Goal: Find specific page/section: Find specific page/section

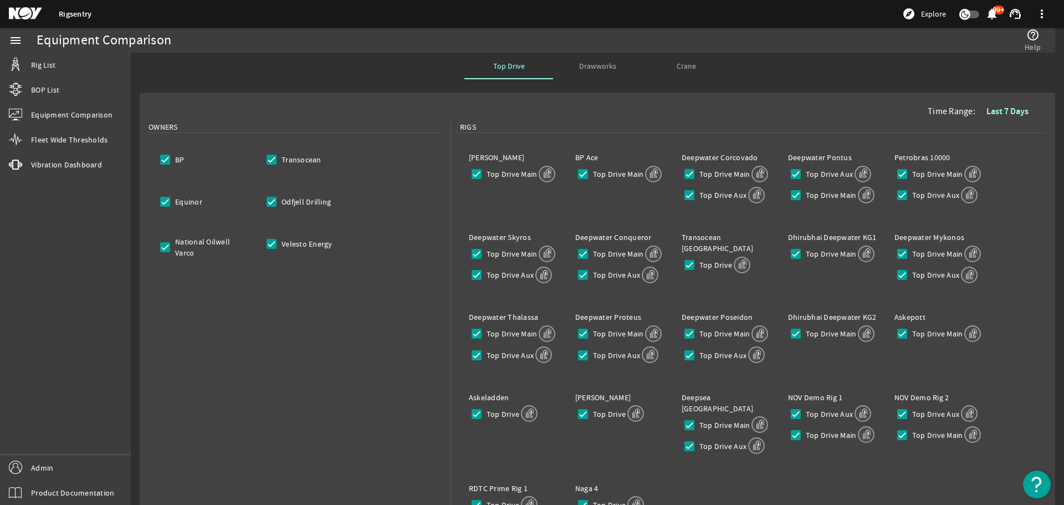
scroll to position [231, 0]
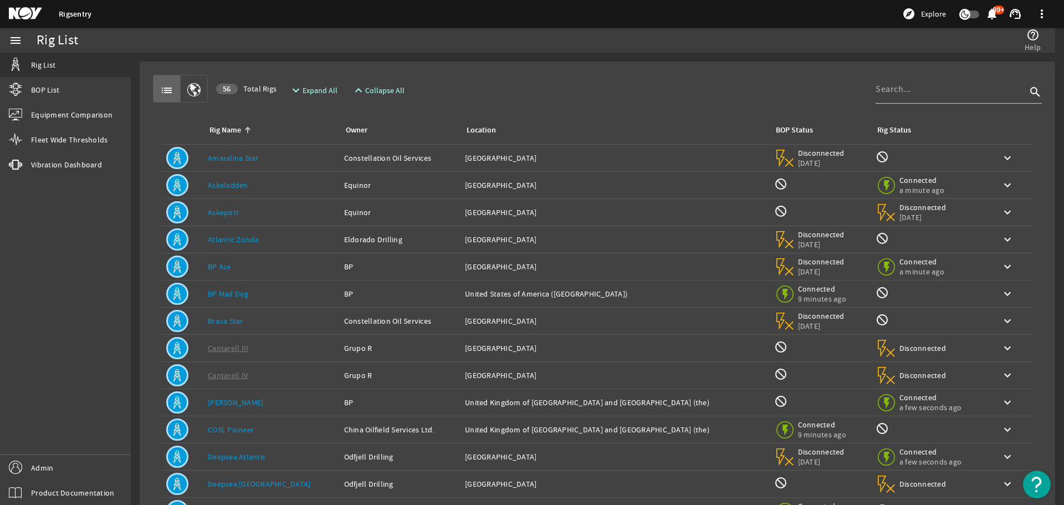
click at [288, 187] on div "Rig Name: Askeladden" at bounding box center [271, 185] width 127 height 11
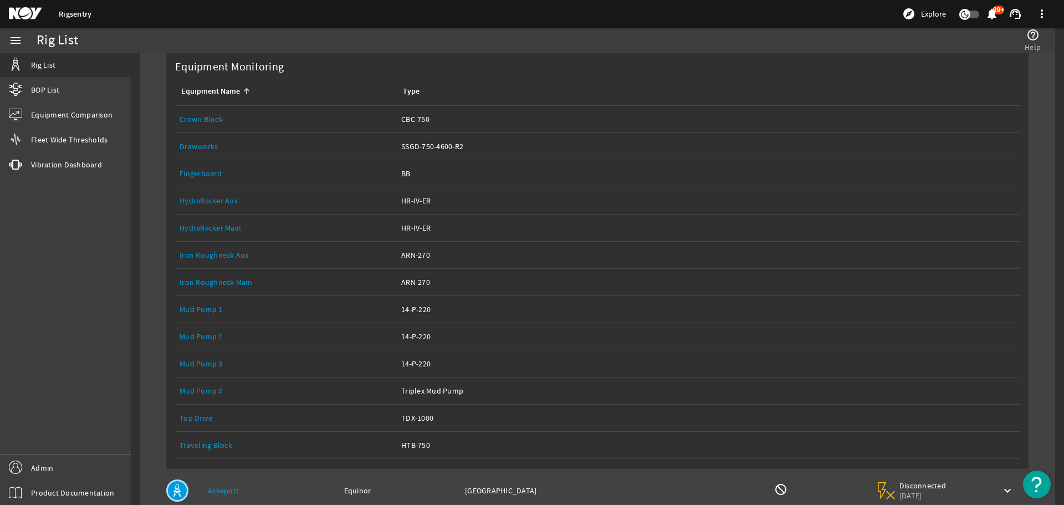
scroll to position [166, 0]
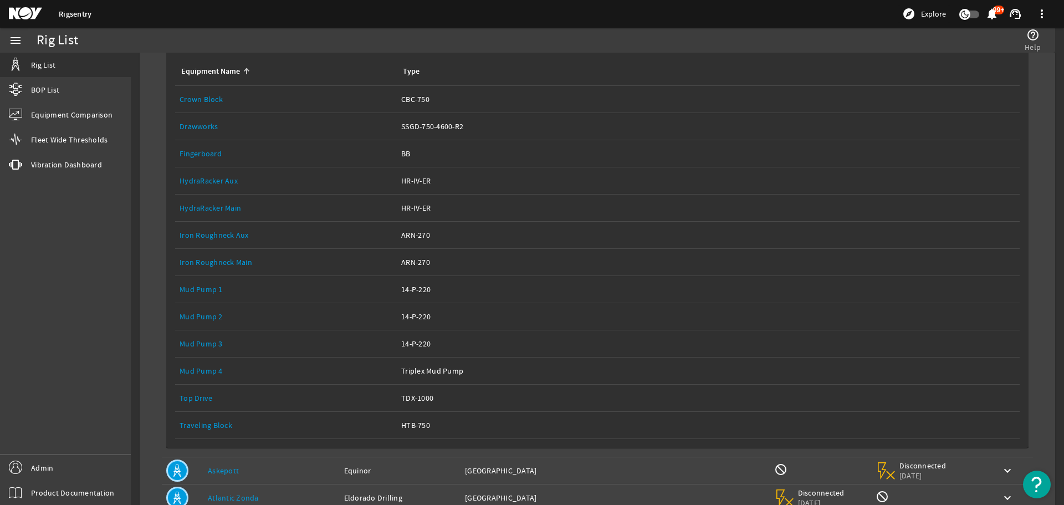
click at [206, 396] on link "Top Drive" at bounding box center [196, 398] width 33 height 10
